Goal: Navigation & Orientation: Find specific page/section

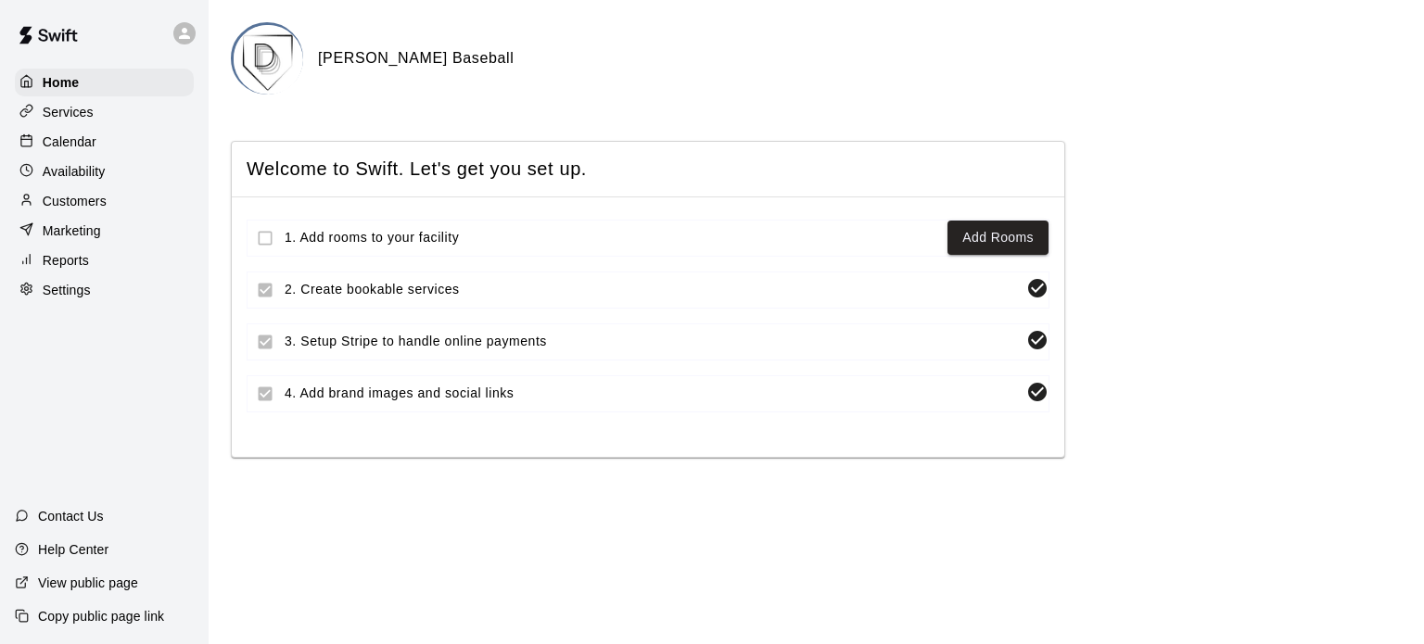
click at [85, 207] on p "Customers" at bounding box center [75, 201] width 64 height 19
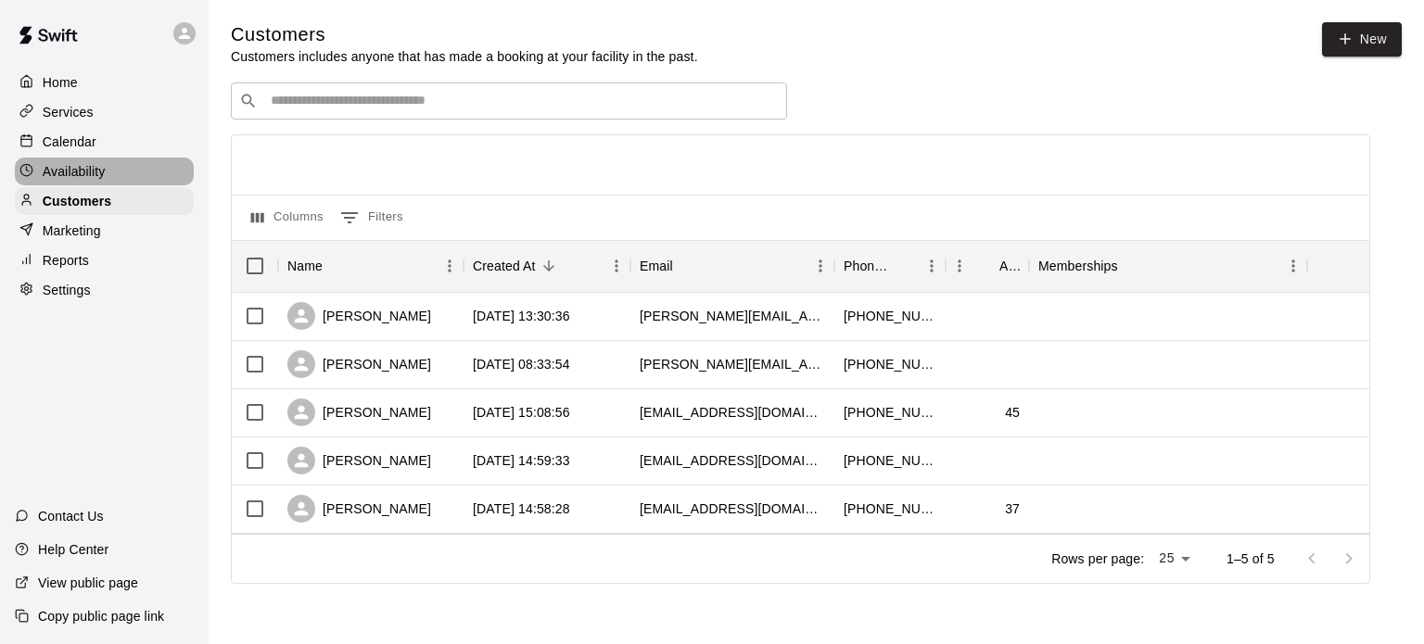
click at [72, 181] on p "Availability" at bounding box center [74, 171] width 63 height 19
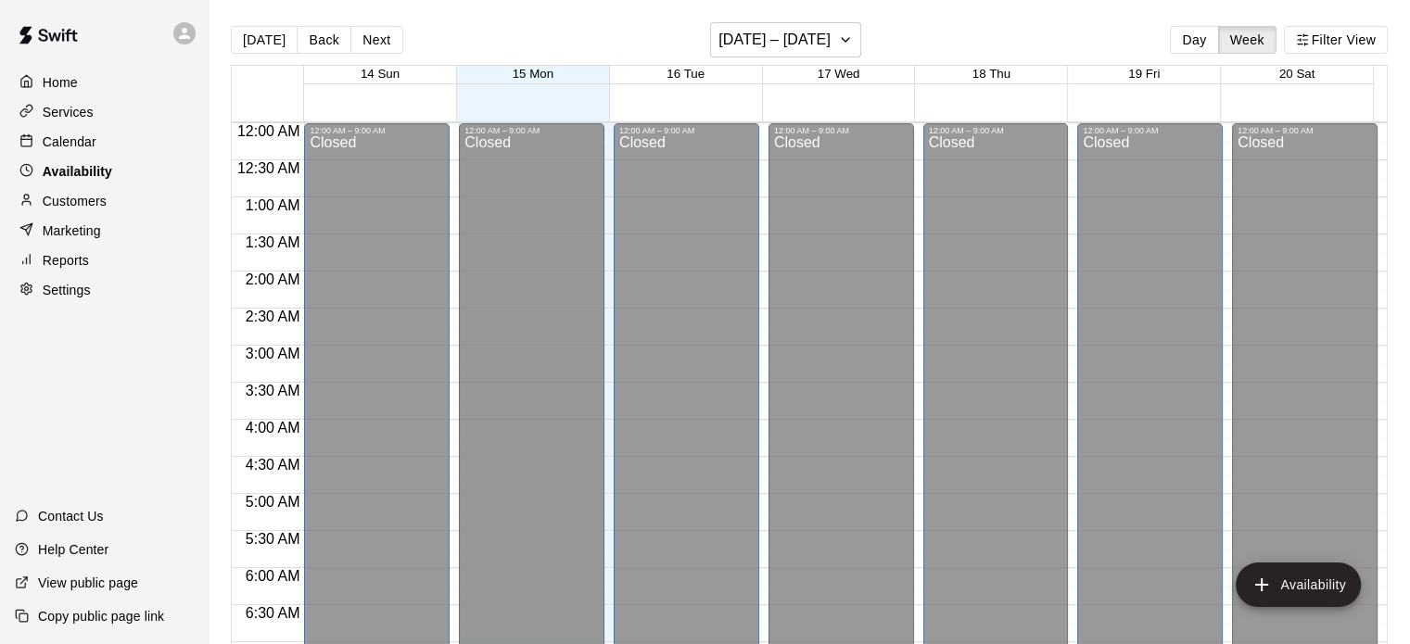
scroll to position [732, 0]
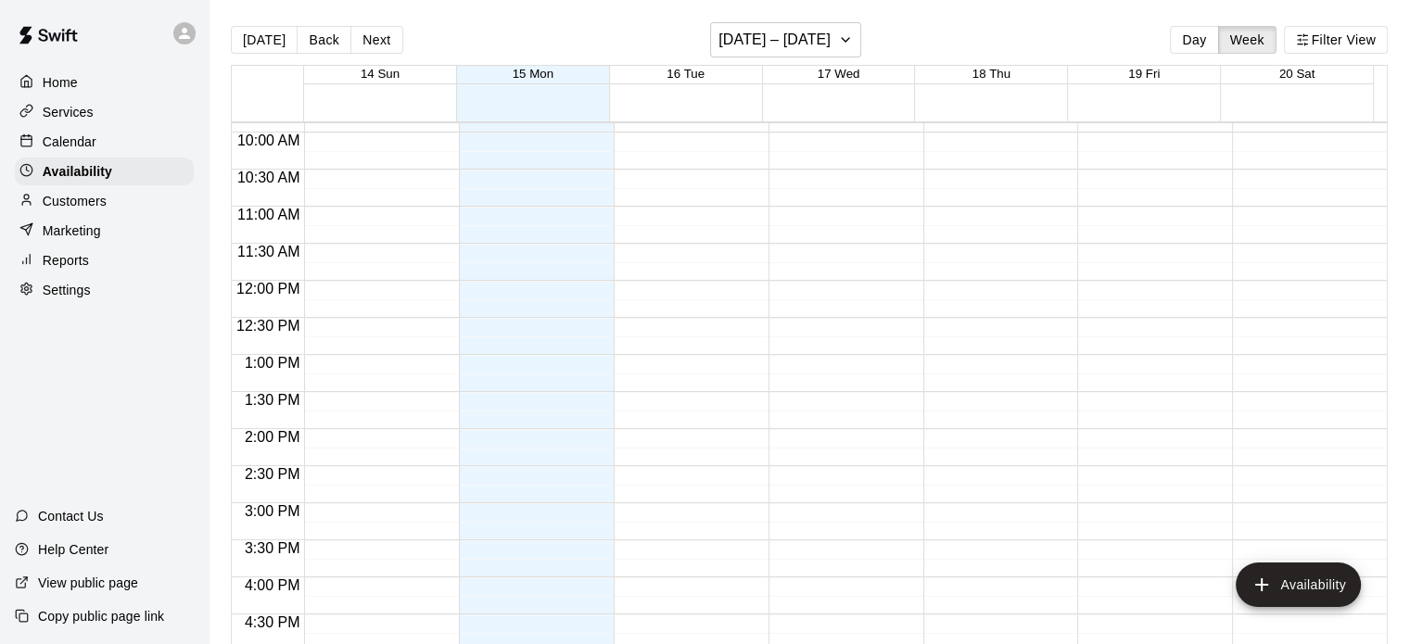
click at [84, 140] on p "Calendar" at bounding box center [70, 142] width 54 height 19
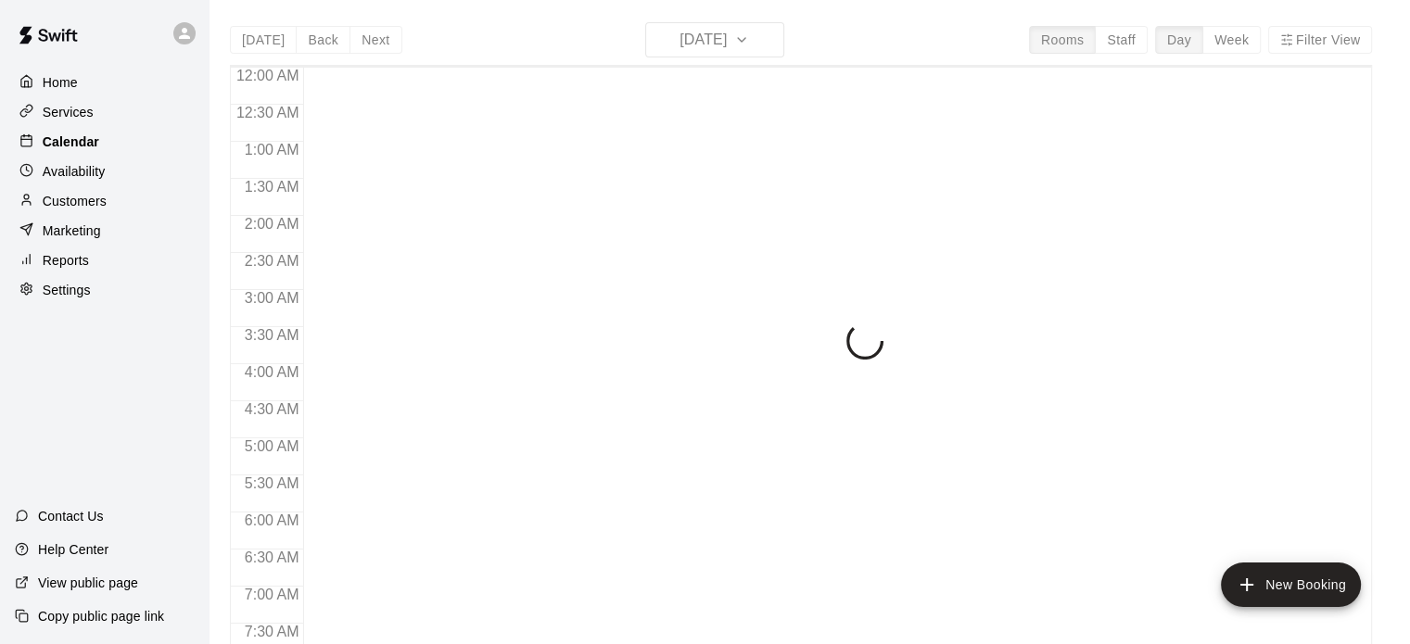
scroll to position [732, 0]
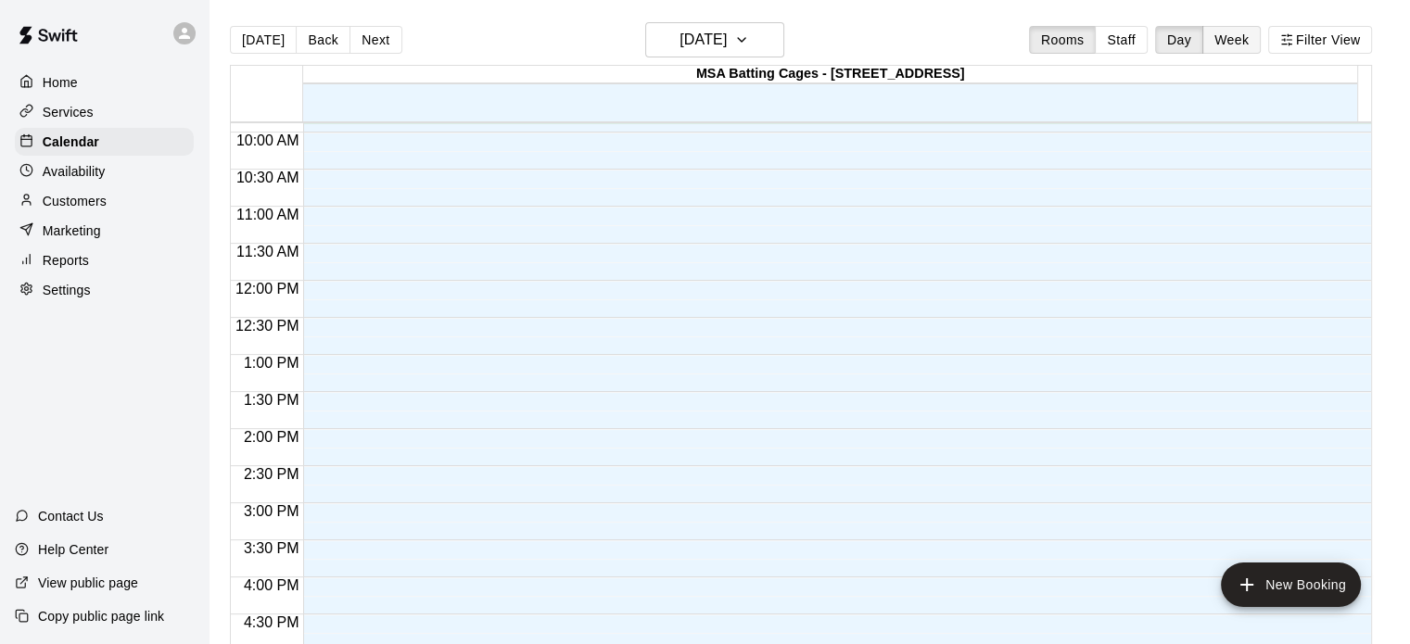
click at [1252, 47] on button "Week" at bounding box center [1231, 40] width 58 height 28
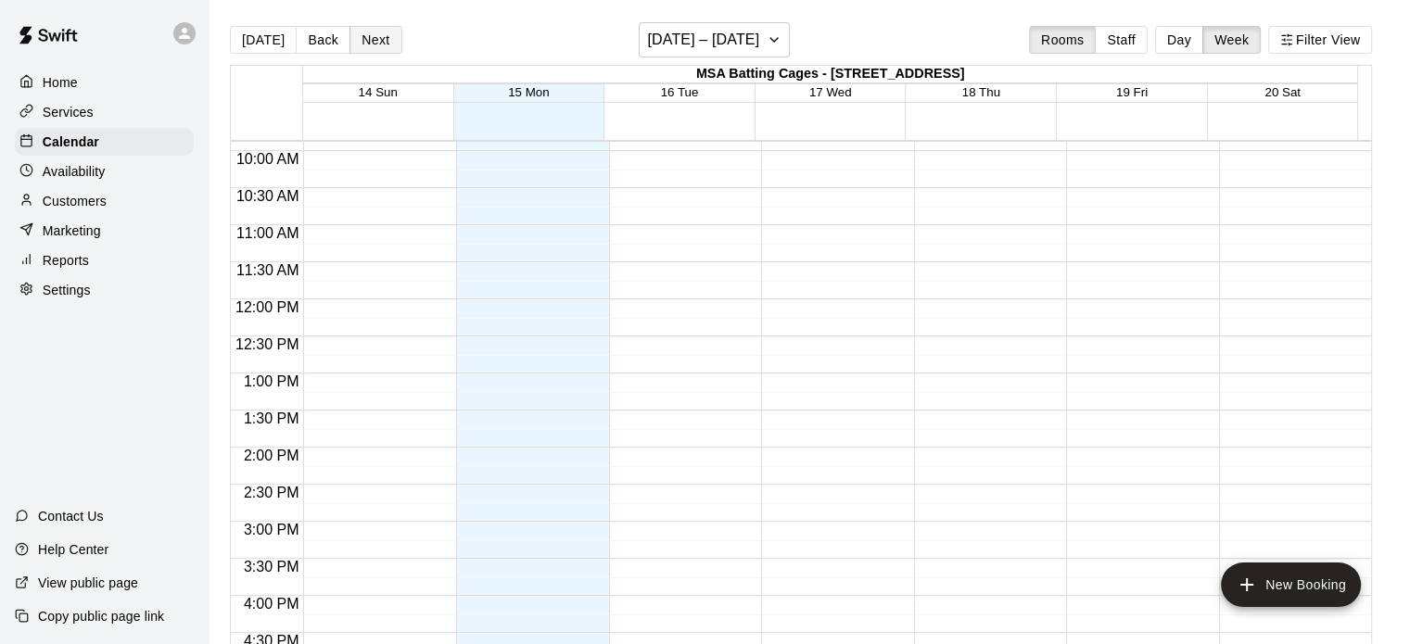
click at [367, 36] on button "Next" at bounding box center [375, 40] width 52 height 28
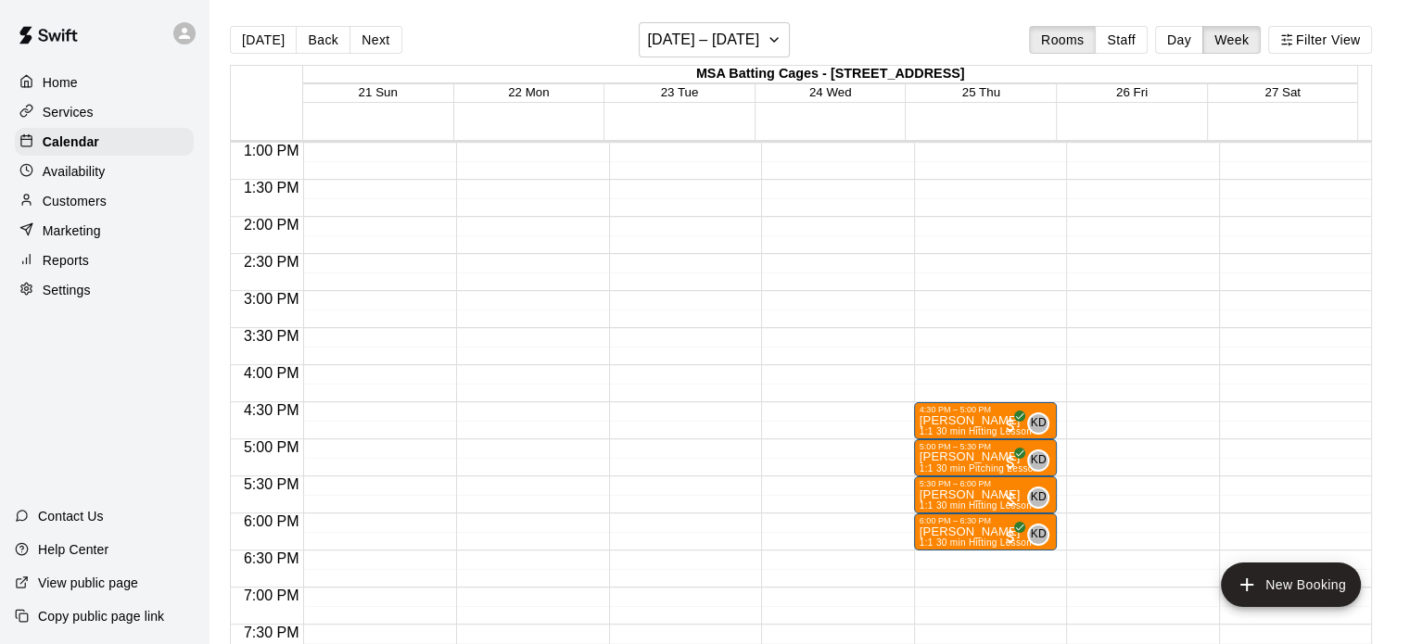
scroll to position [978, 0]
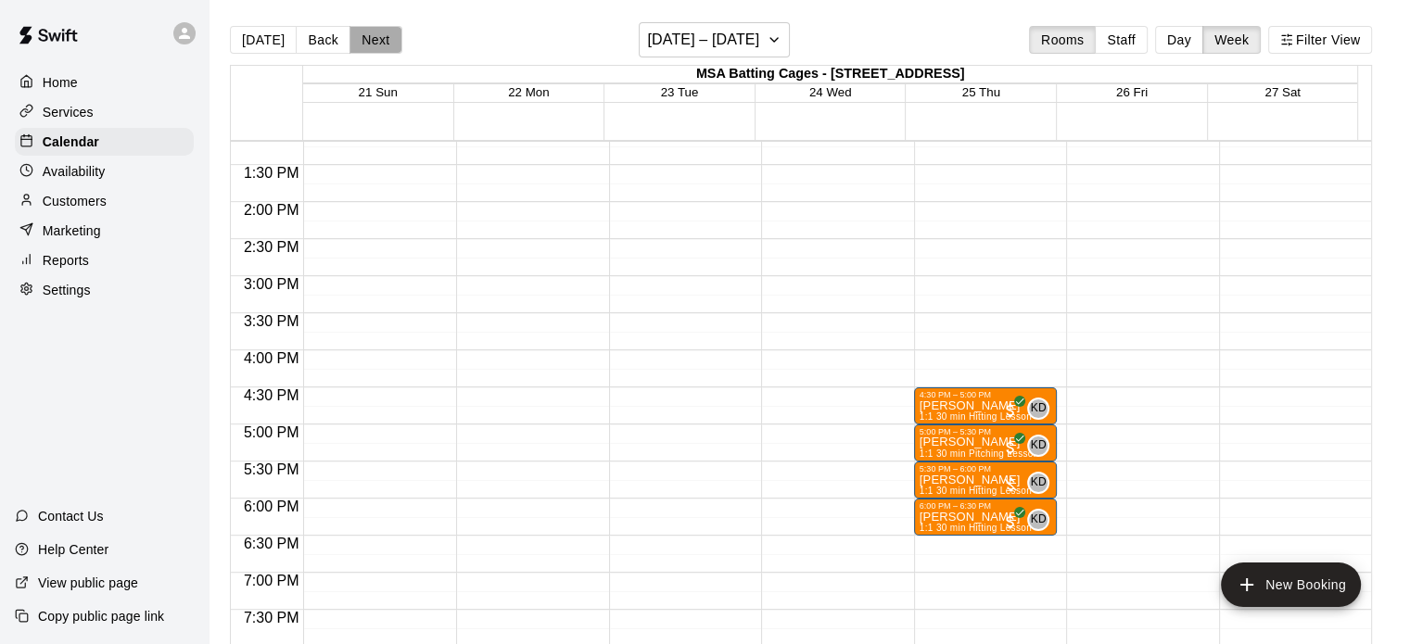
click at [374, 39] on button "Next" at bounding box center [375, 40] width 52 height 28
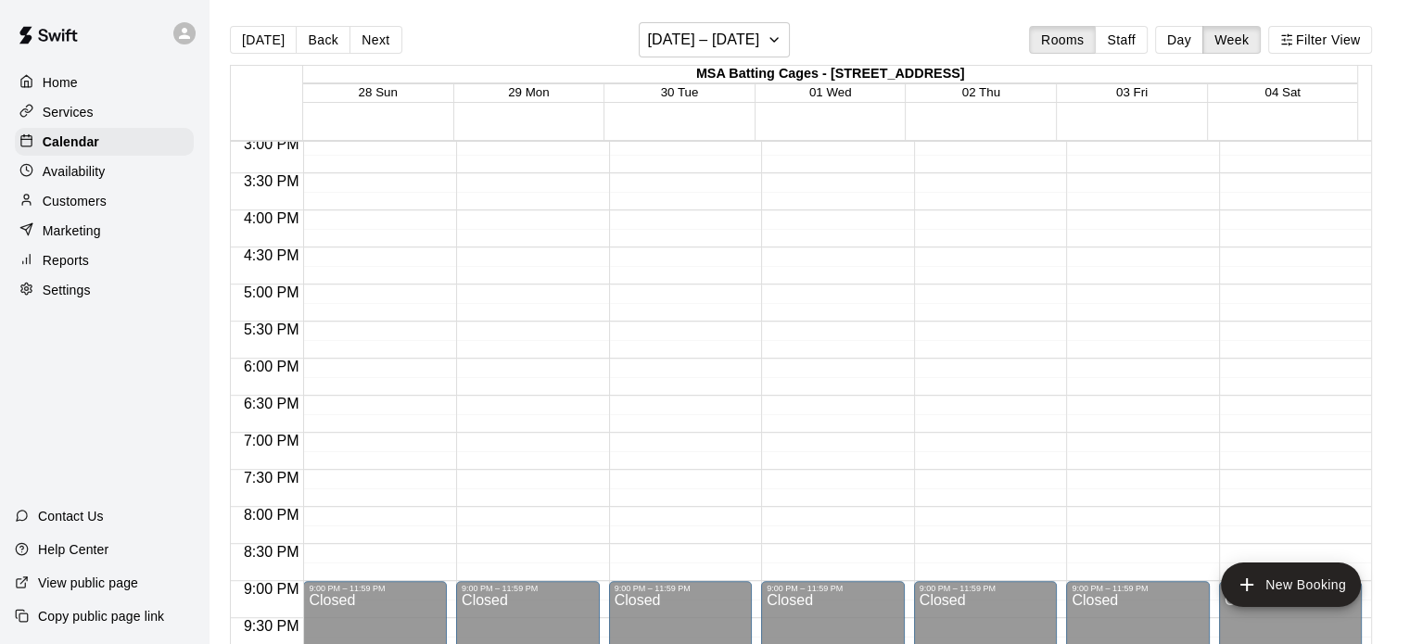
scroll to position [1102, 0]
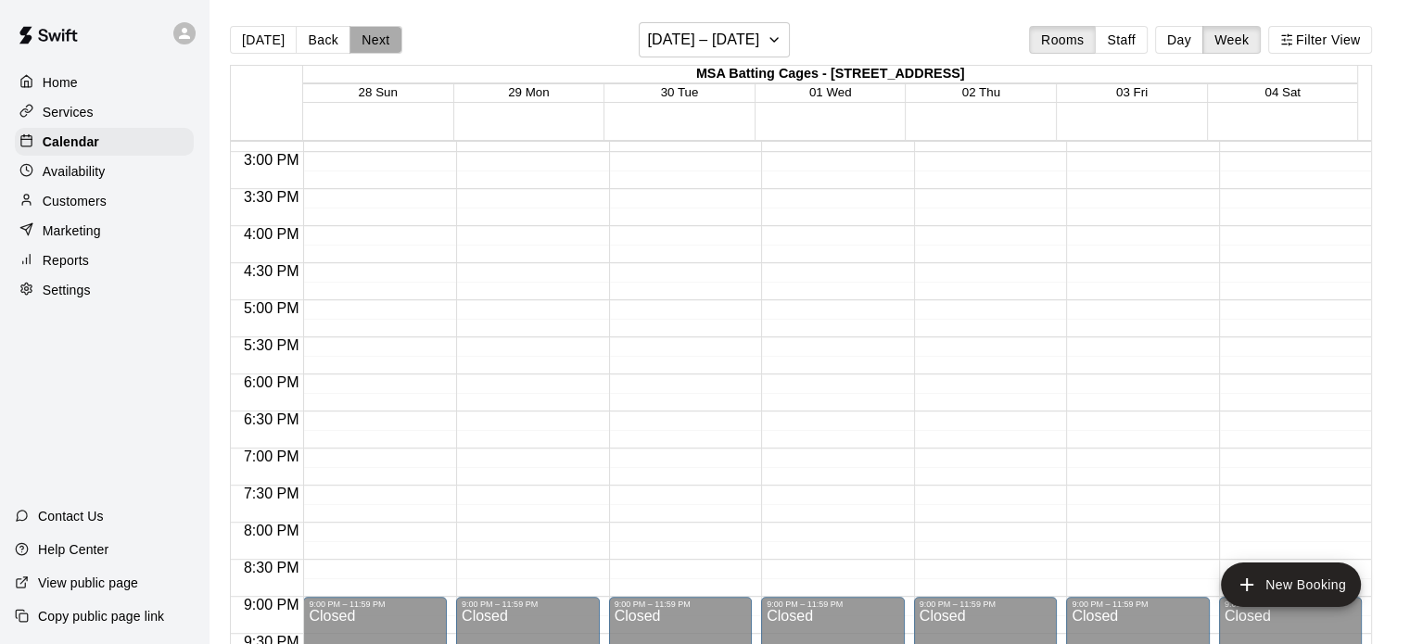
click at [369, 38] on button "Next" at bounding box center [375, 40] width 52 height 28
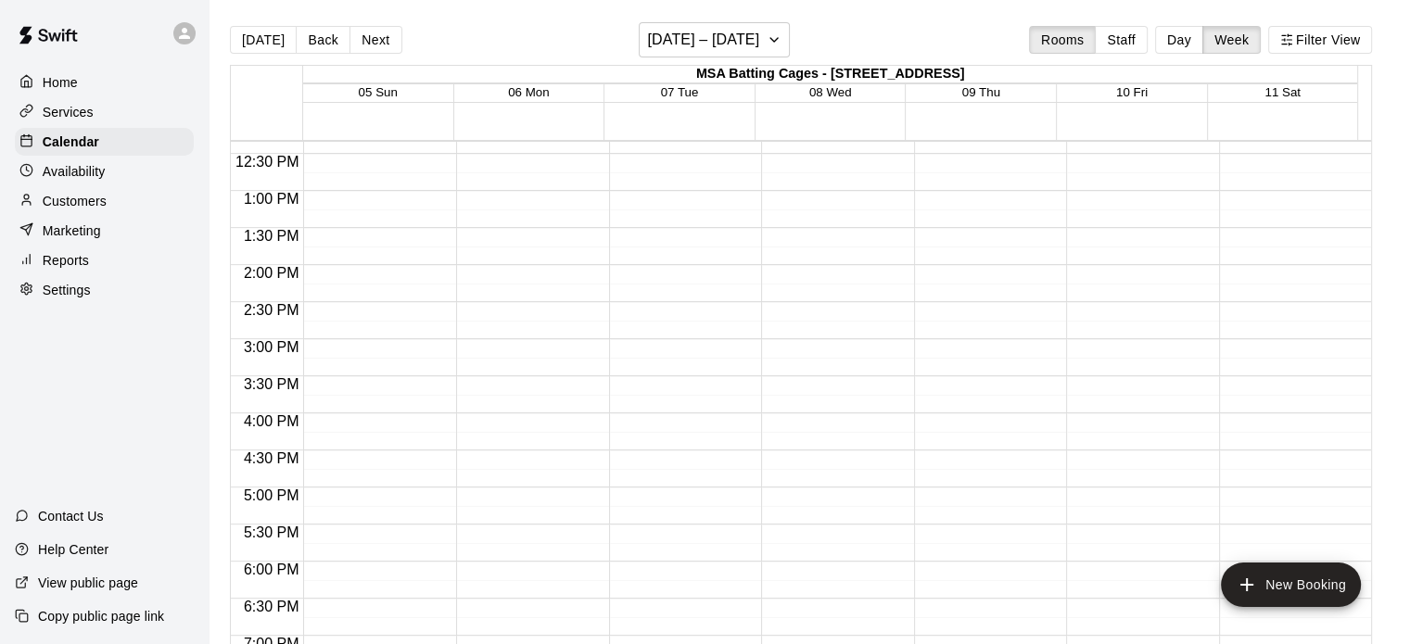
scroll to position [916, 0]
click at [311, 45] on button "Back" at bounding box center [323, 40] width 55 height 28
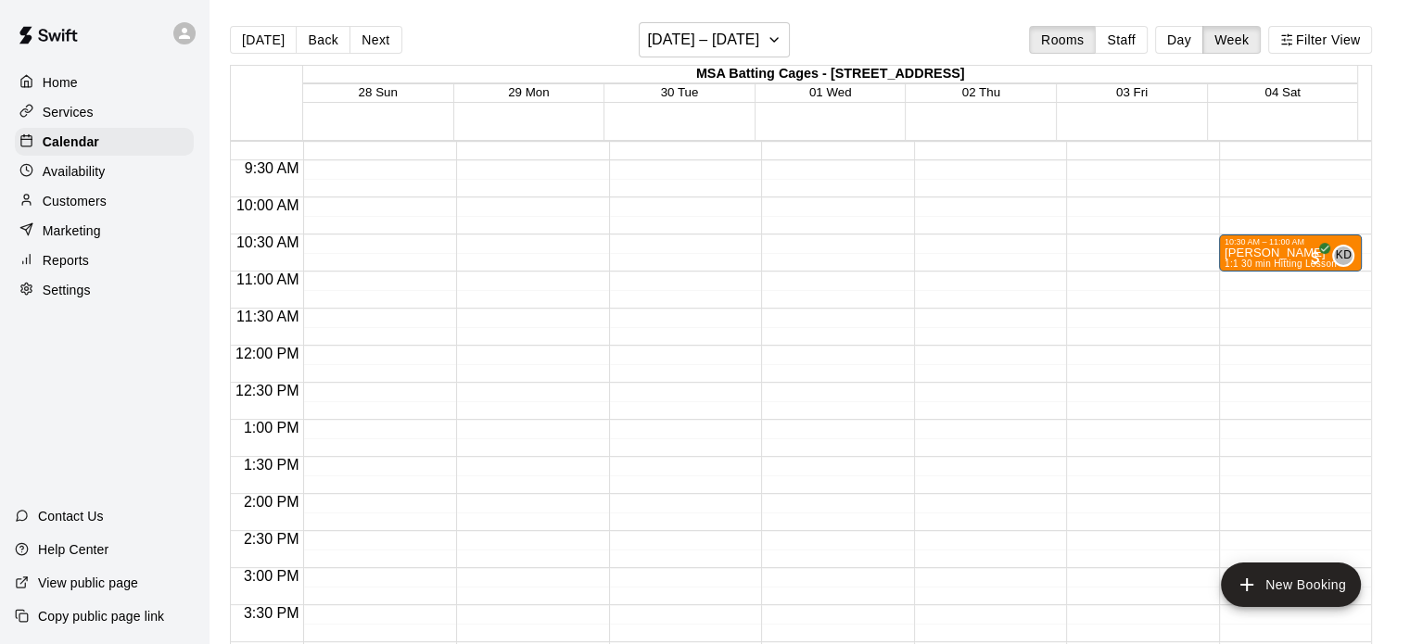
scroll to position [697, 0]
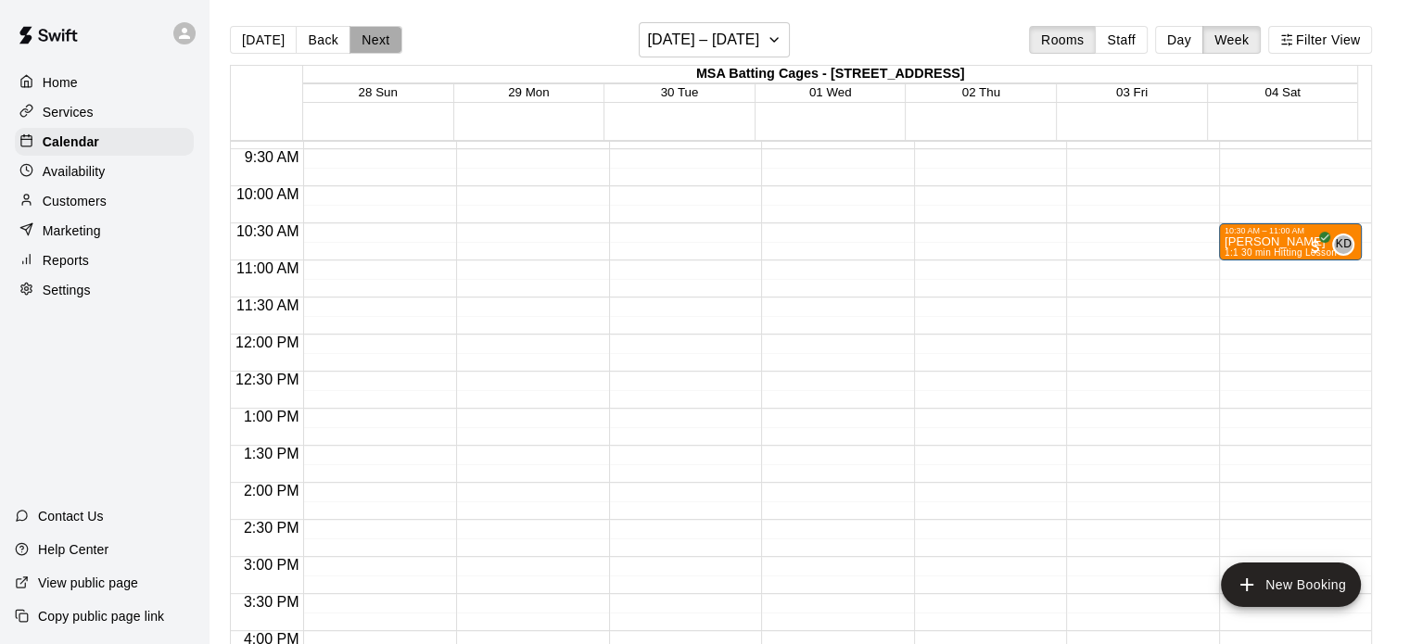
click at [367, 50] on button "Next" at bounding box center [375, 40] width 52 height 28
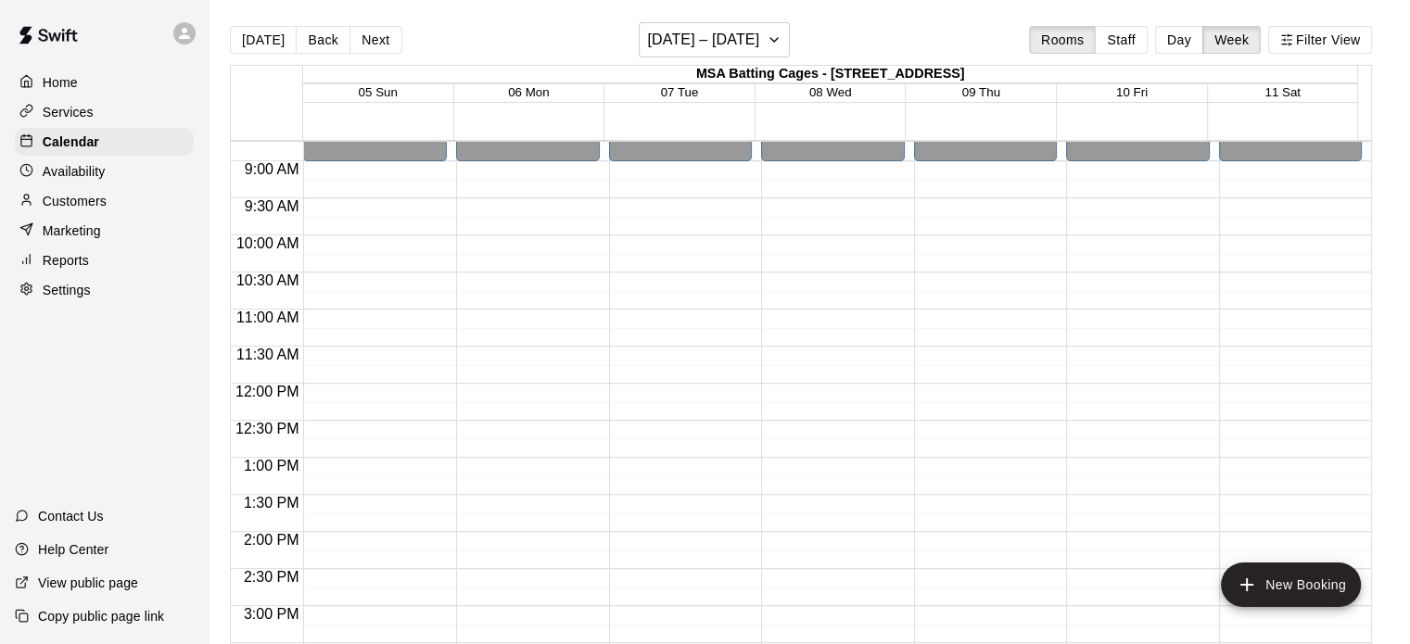
scroll to position [647, 0]
click at [1338, 43] on button "Filter View" at bounding box center [1320, 40] width 104 height 28
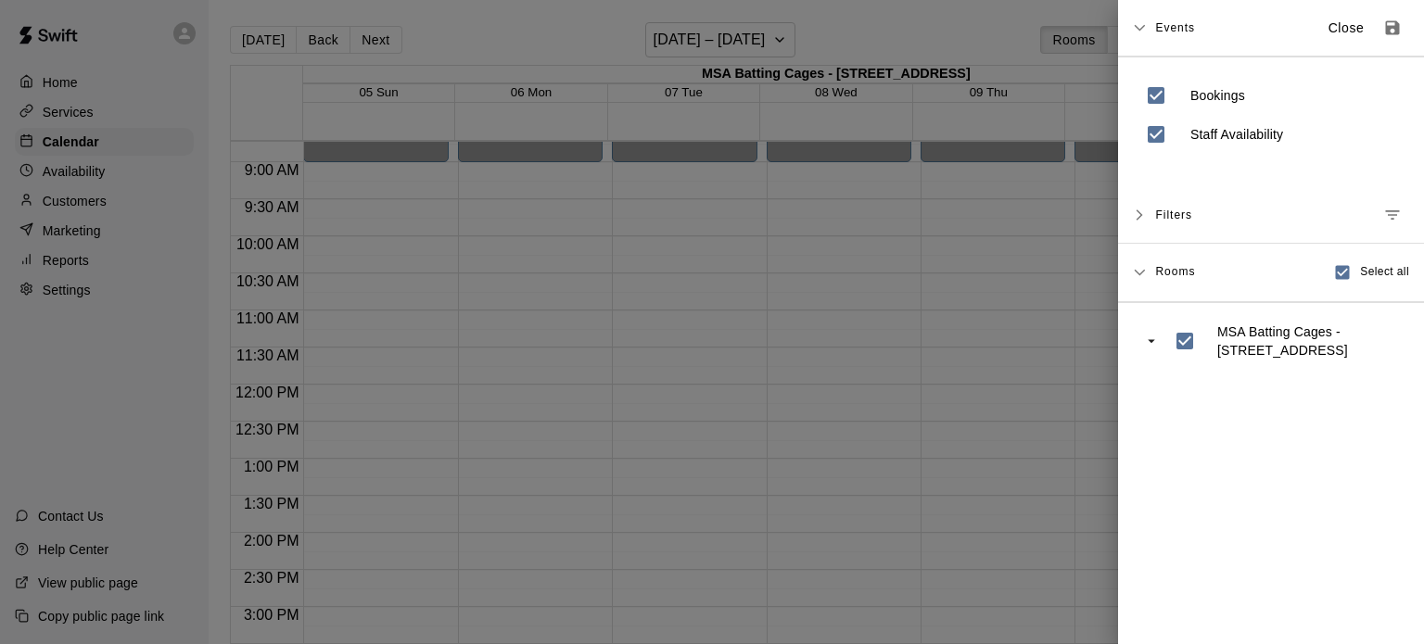
click at [1139, 220] on icon at bounding box center [1139, 215] width 13 height 13
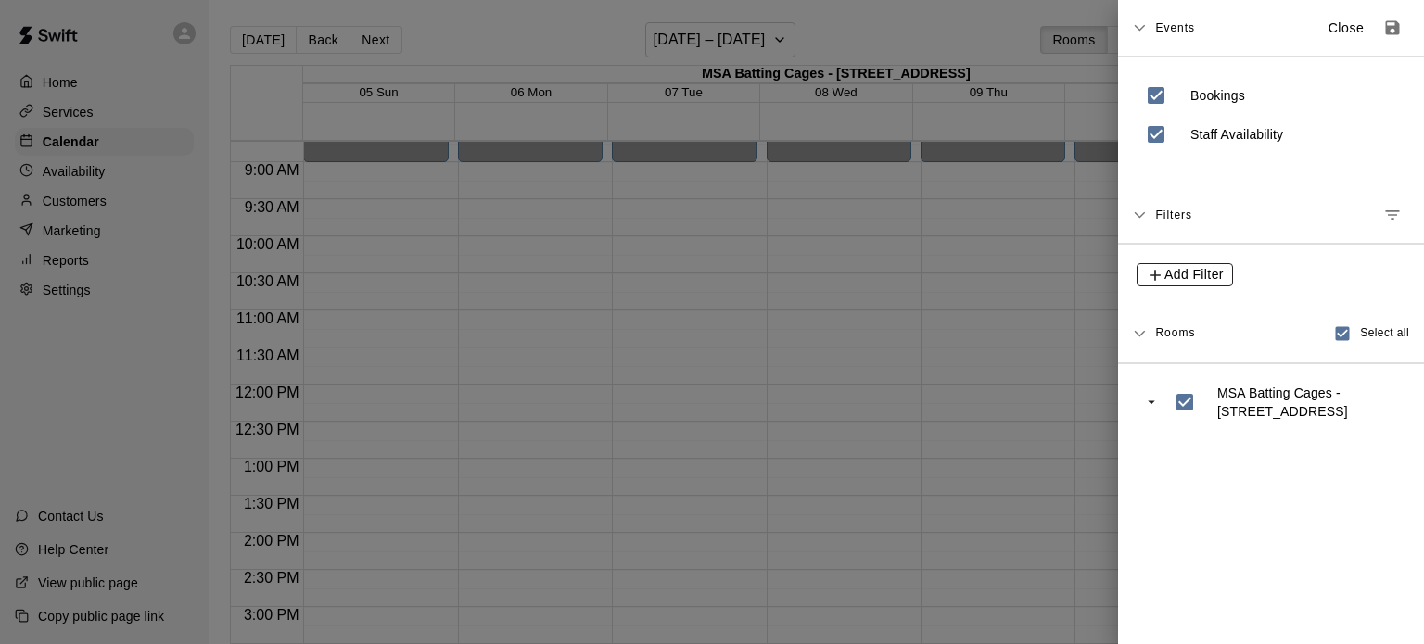
click at [1159, 267] on icon "button" at bounding box center [1155, 275] width 19 height 19
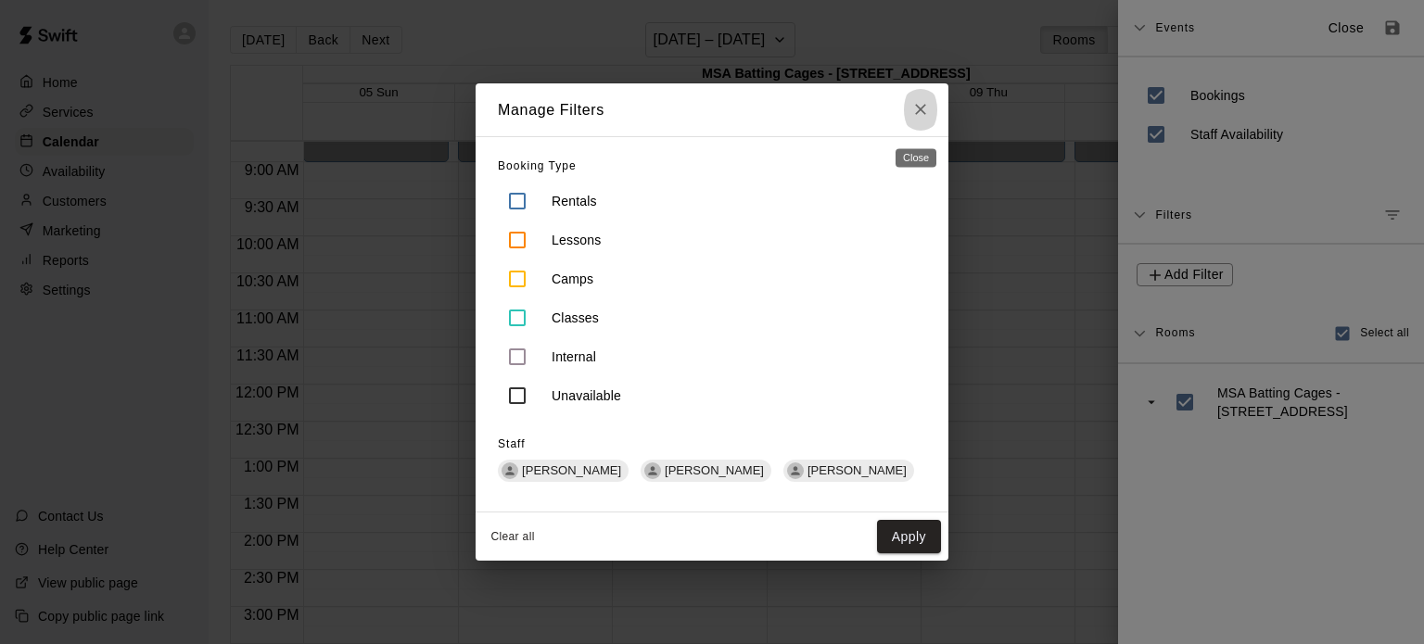
click at [916, 107] on icon "Close" at bounding box center [920, 109] width 19 height 19
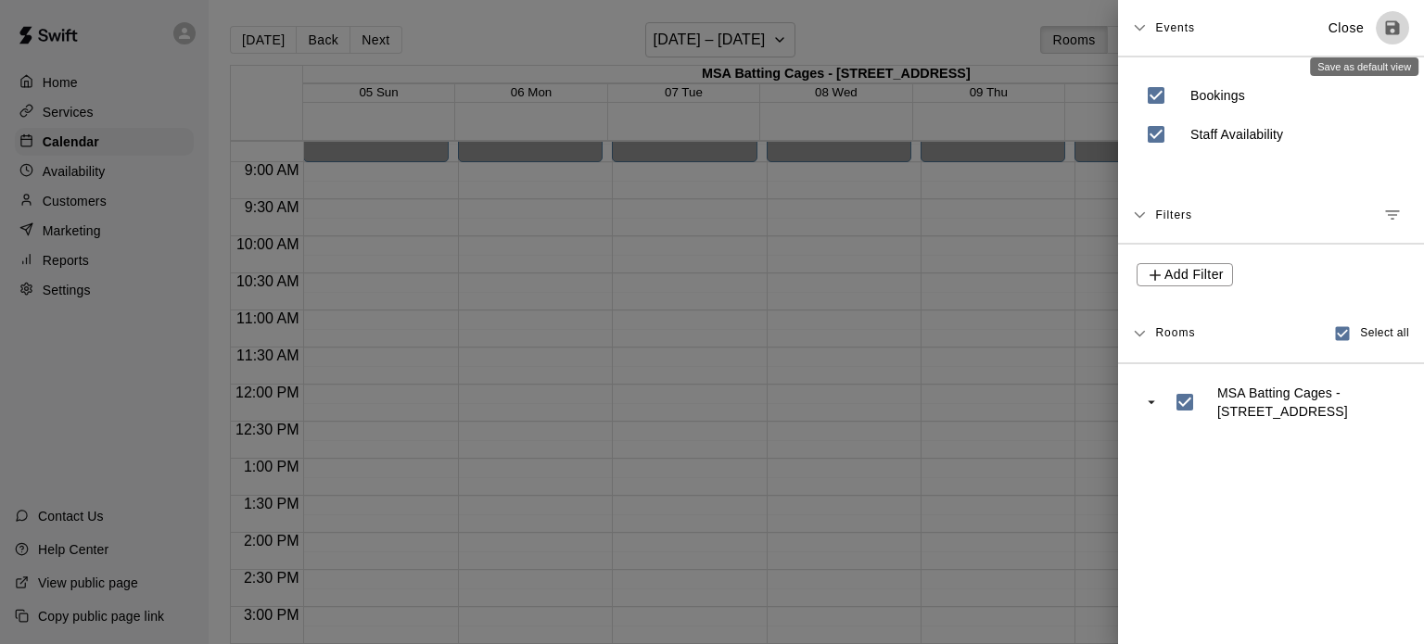
click at [1386, 29] on icon "Save as default view" at bounding box center [1393, 28] width 14 height 14
click at [423, 196] on div at bounding box center [712, 322] width 1424 height 644
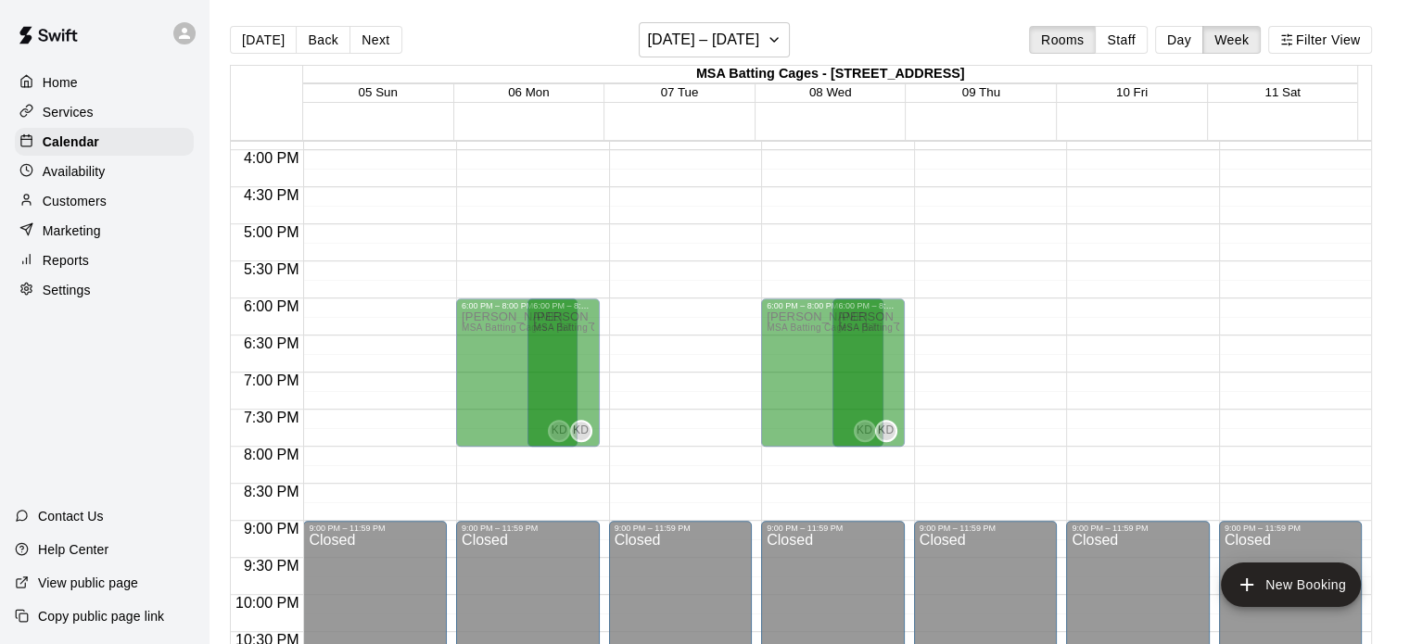
scroll to position [1179, 0]
click at [314, 41] on button "Back" at bounding box center [323, 40] width 55 height 28
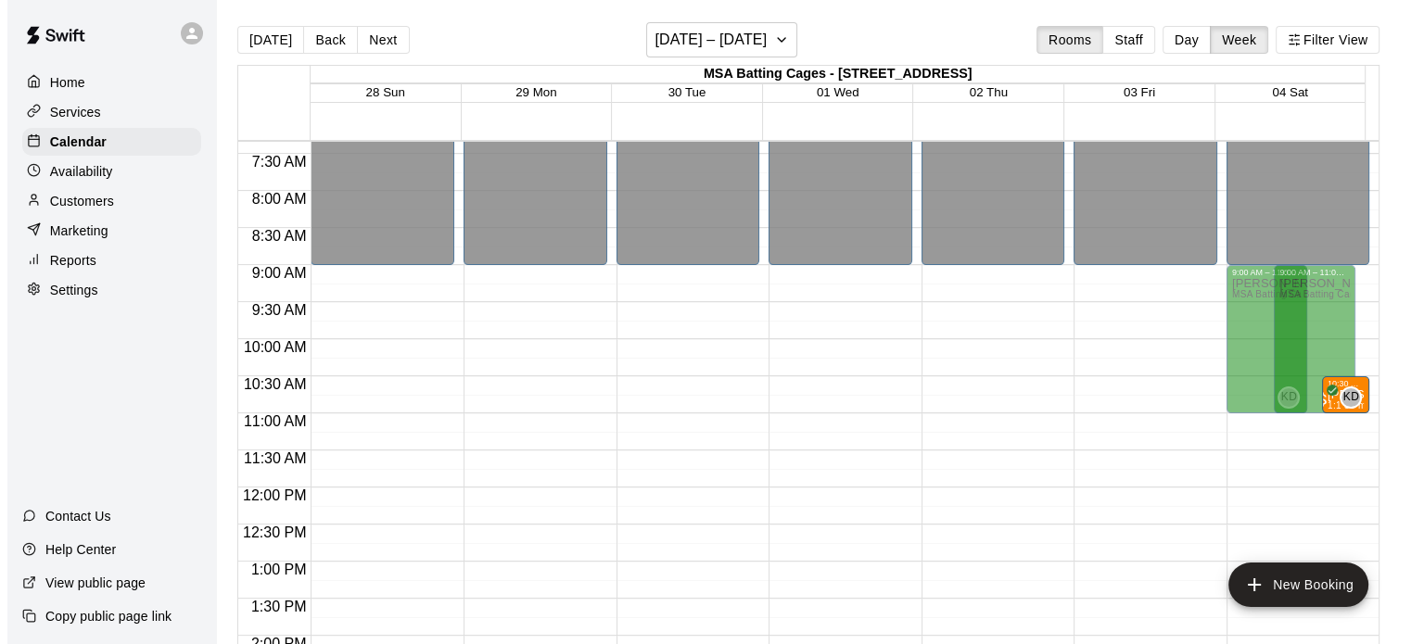
scroll to position [513, 0]
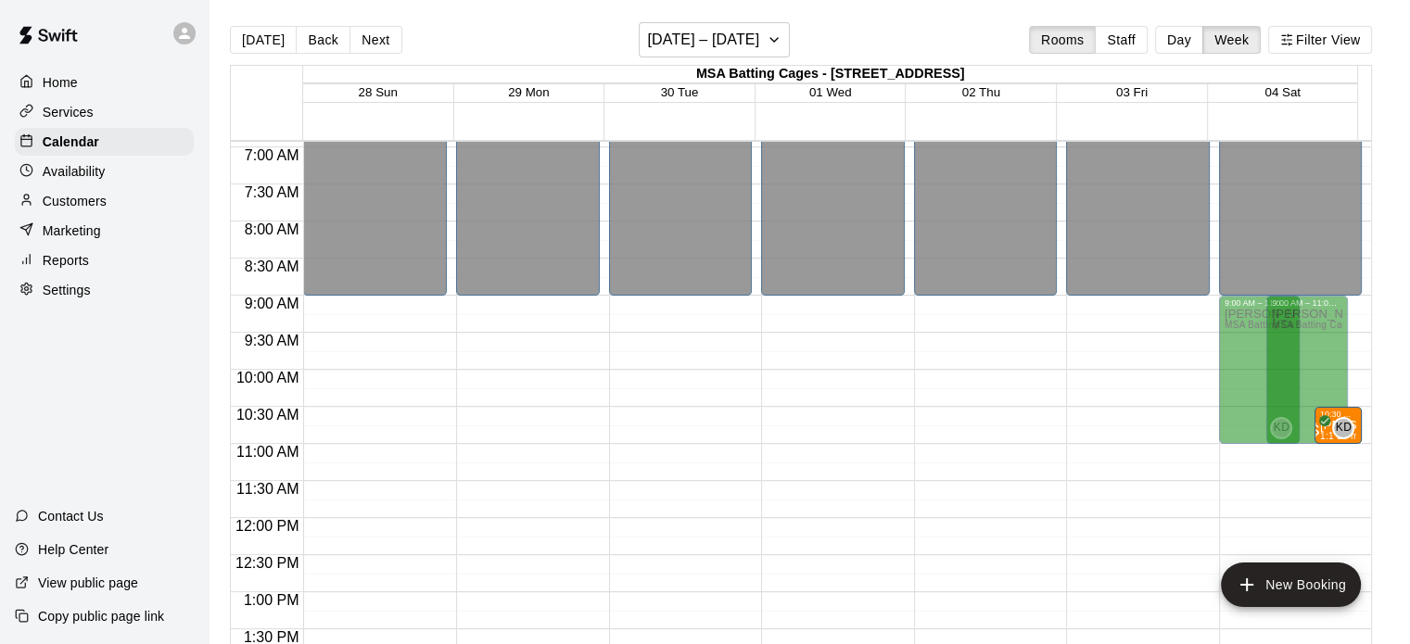
click at [92, 110] on p "Services" at bounding box center [68, 112] width 51 height 19
